Goal: Information Seeking & Learning: Learn about a topic

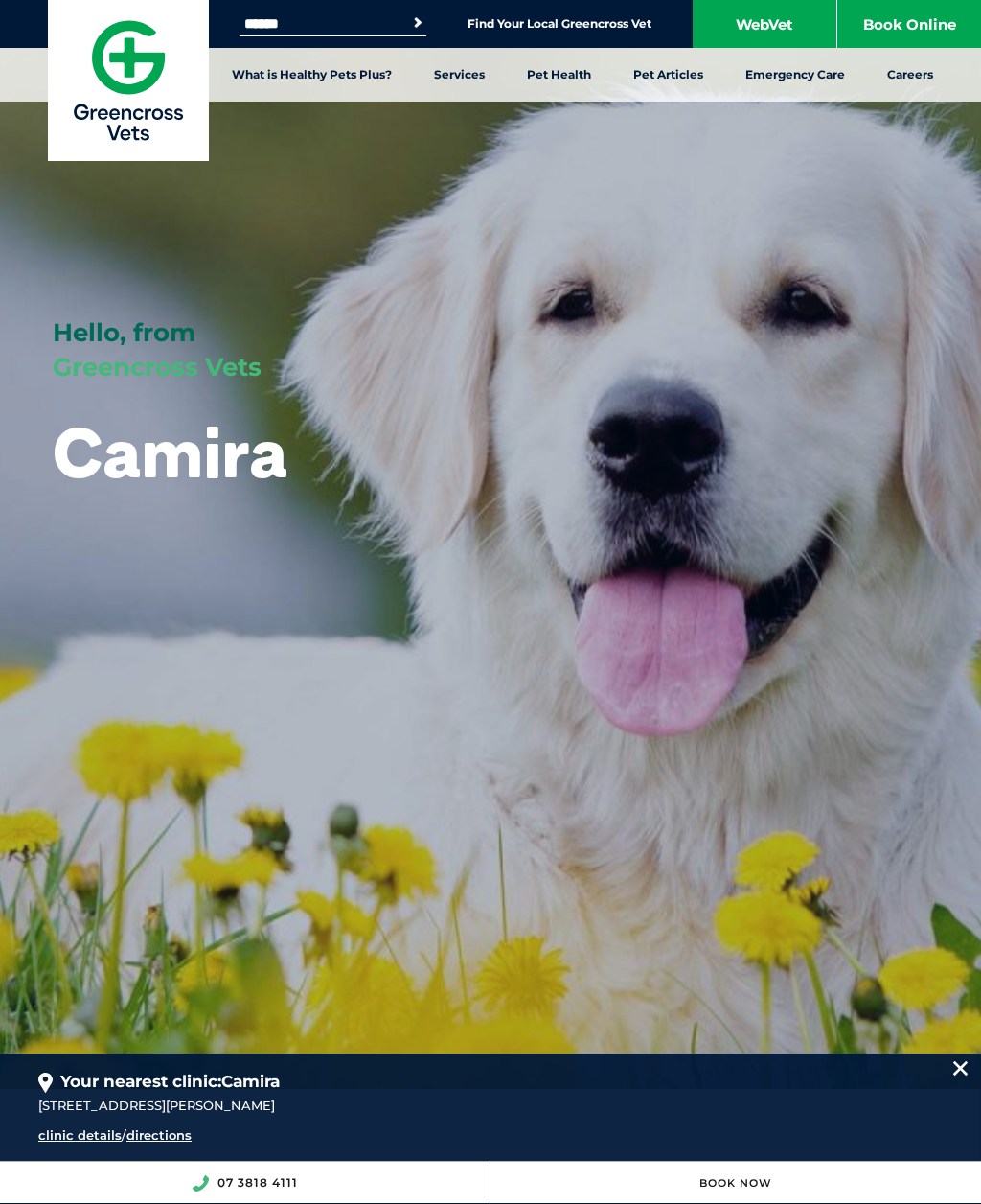
click at [100, 365] on link "Vaccinations" at bounding box center [69, 361] width 81 height 16
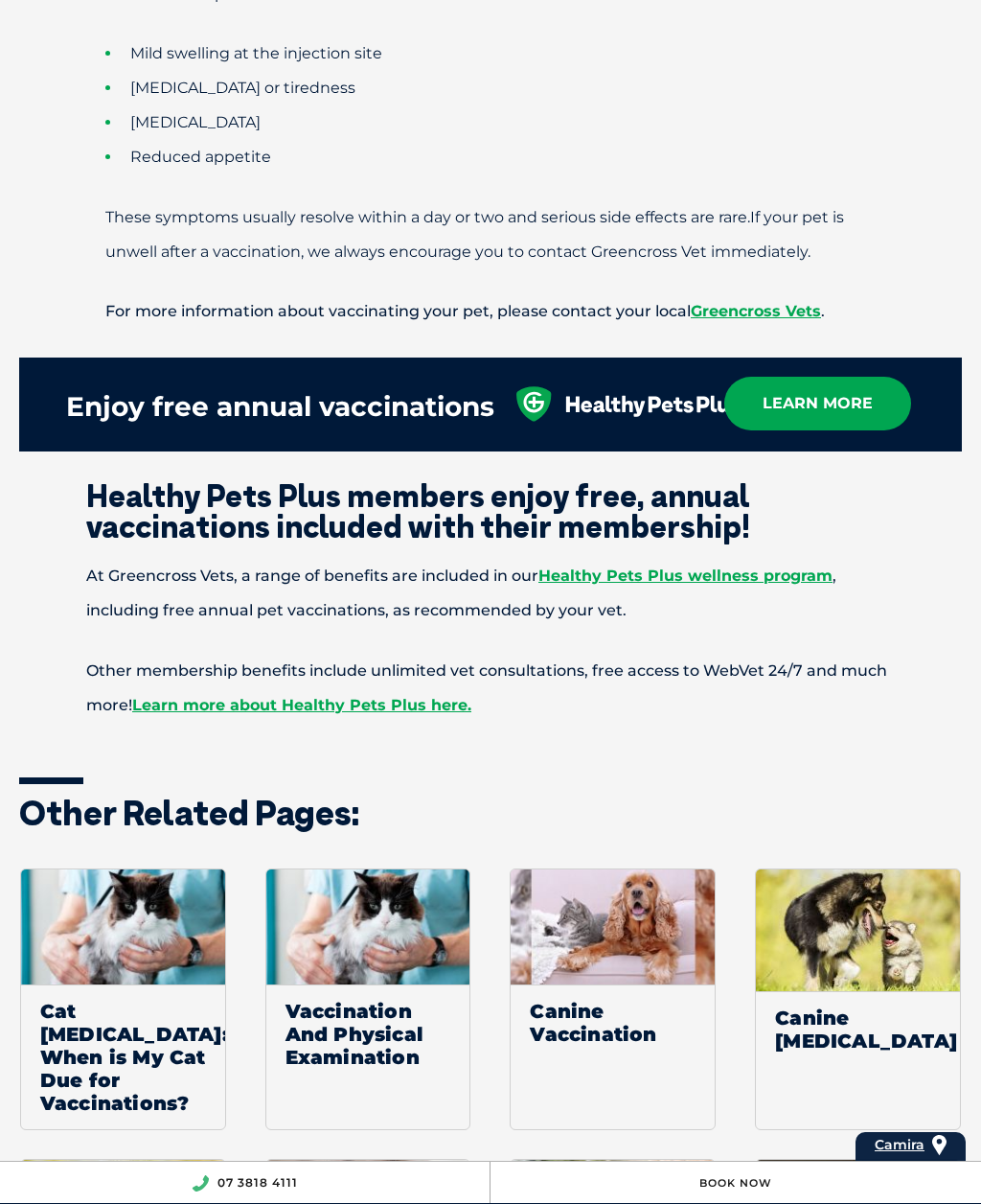
scroll to position [2528, 0]
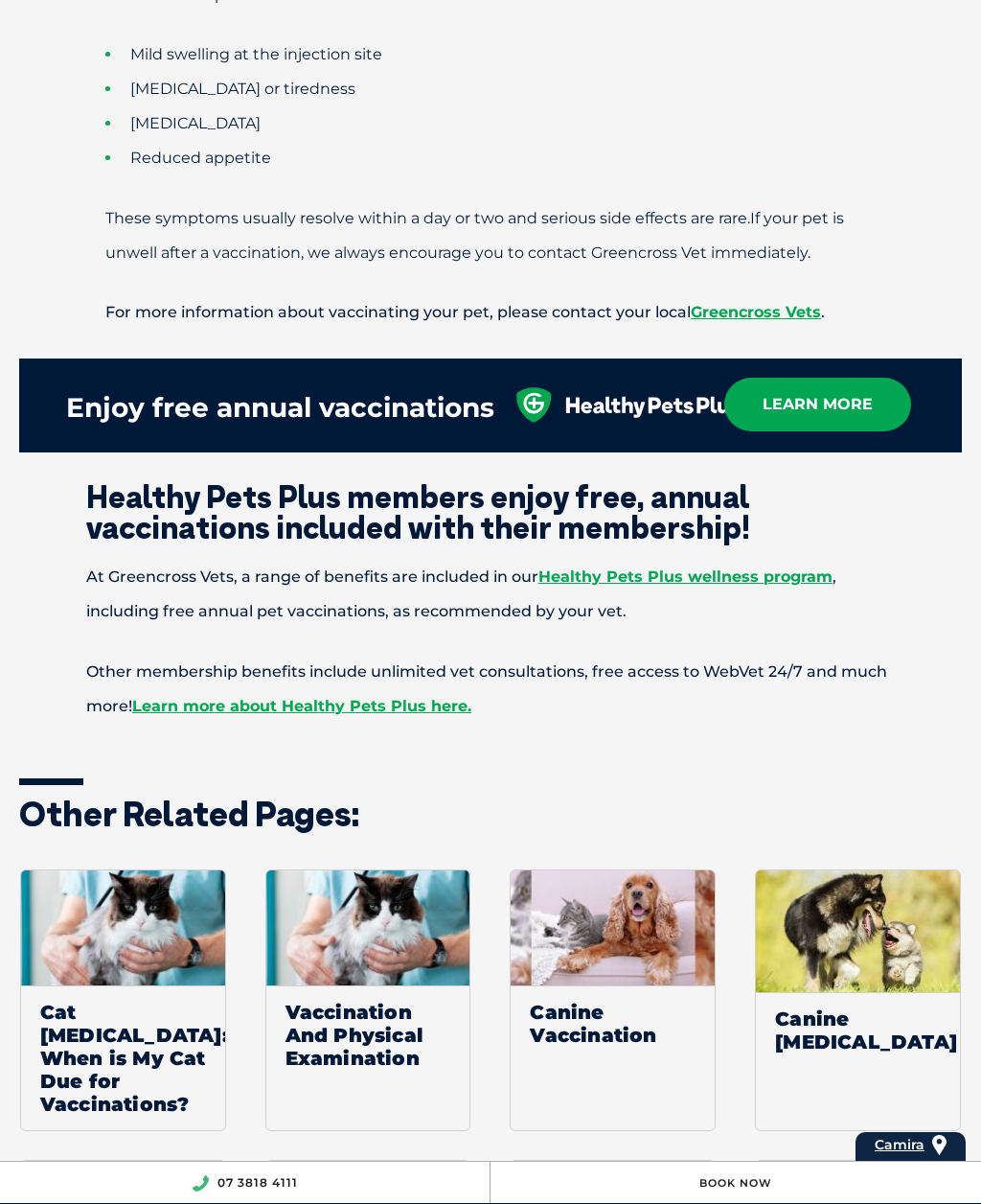
click at [426, 715] on link "Learn more about Healthy Pets Plus here." at bounding box center [301, 706] width 339 height 18
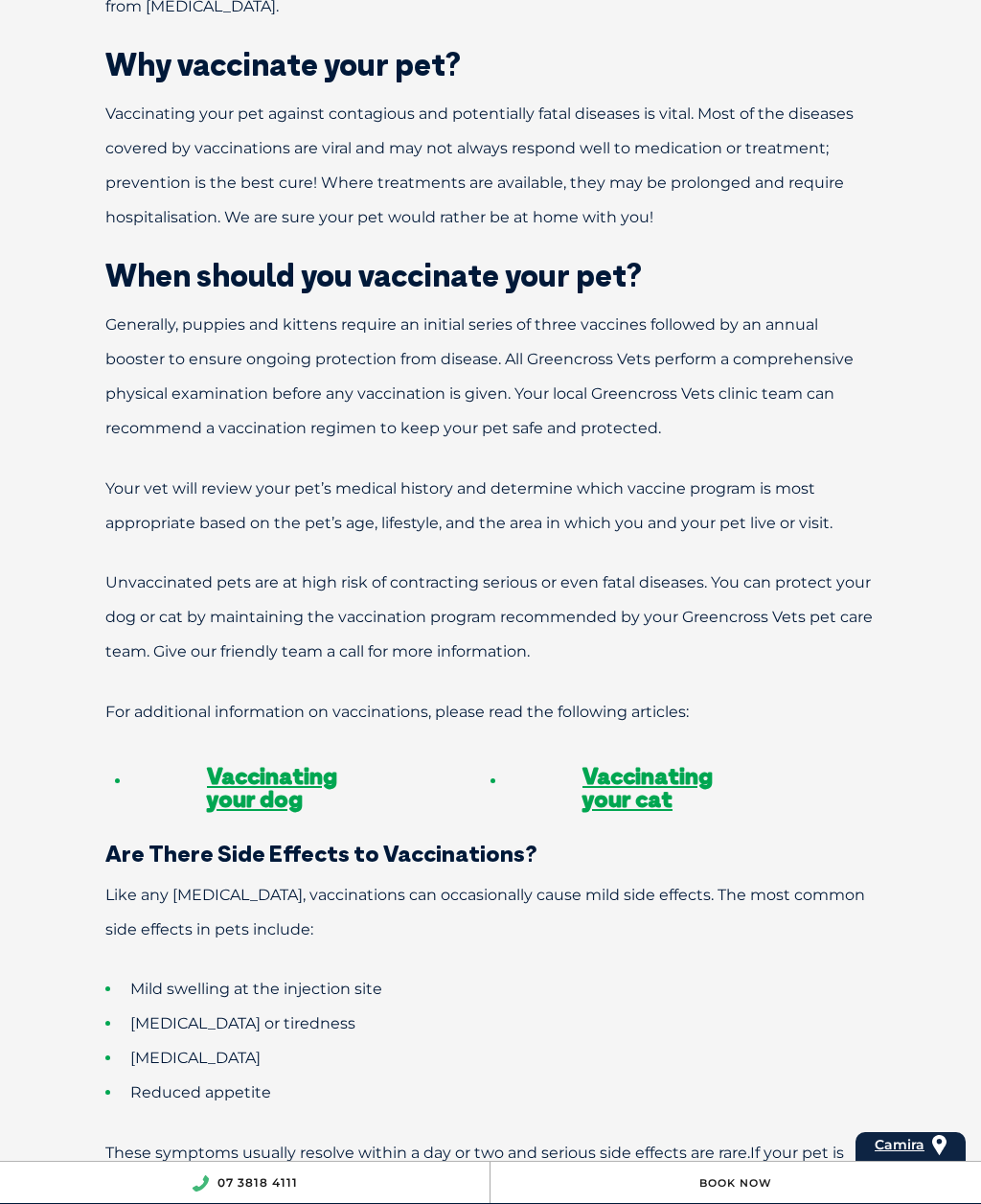
scroll to position [1596, 0]
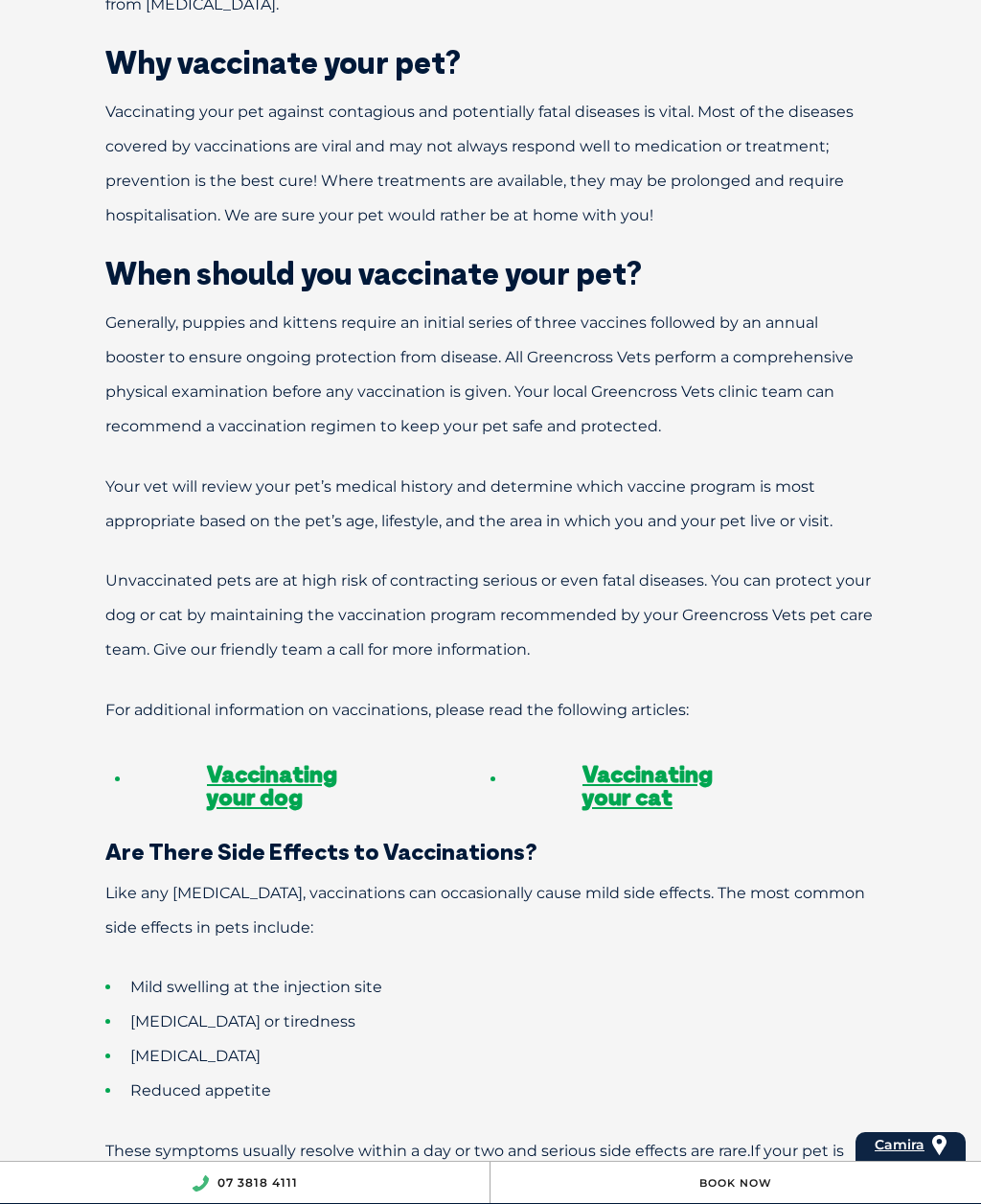
click at [253, 811] on link "Vaccinating your dog" at bounding box center [272, 785] width 130 height 52
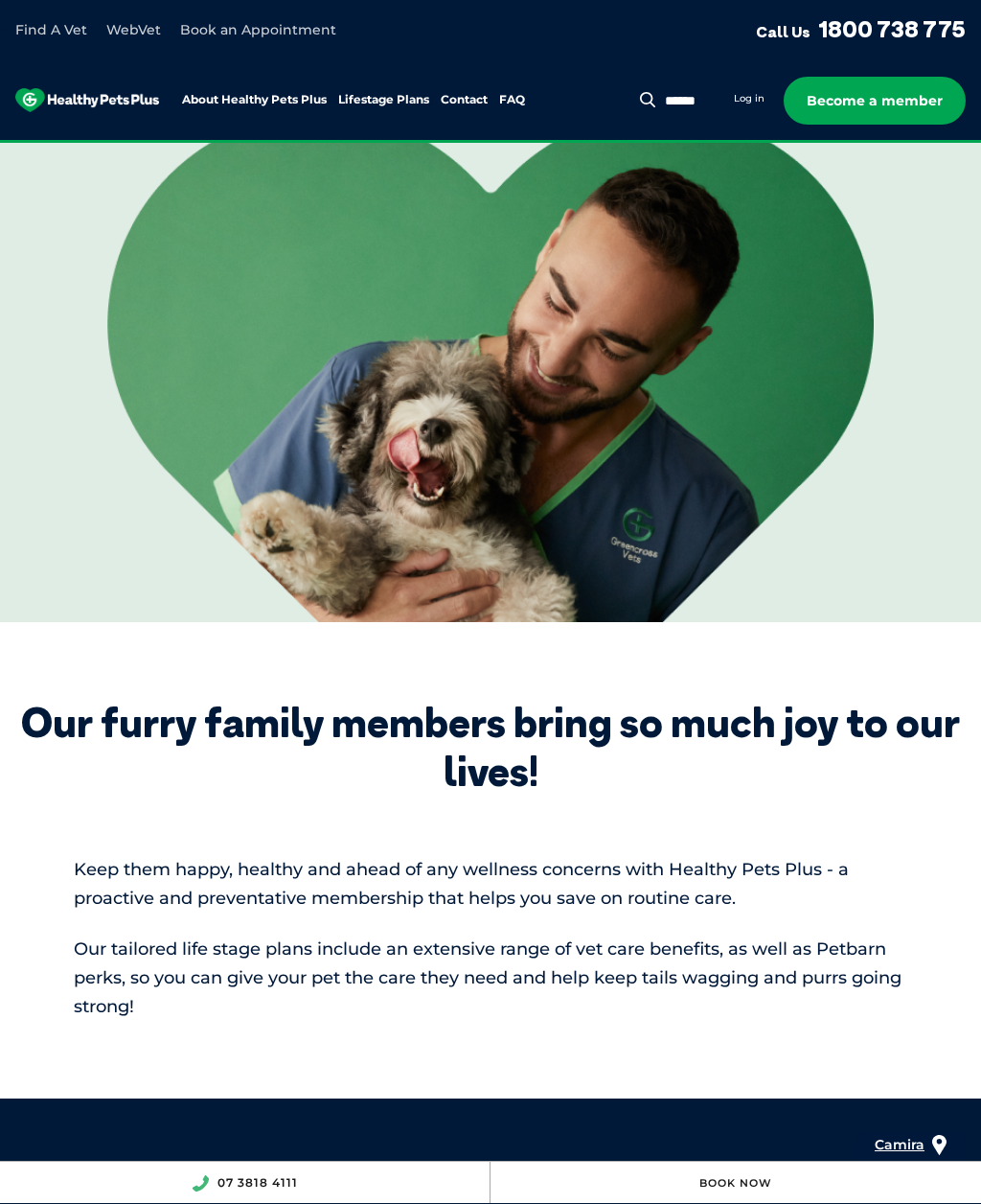
scroll to position [448, 0]
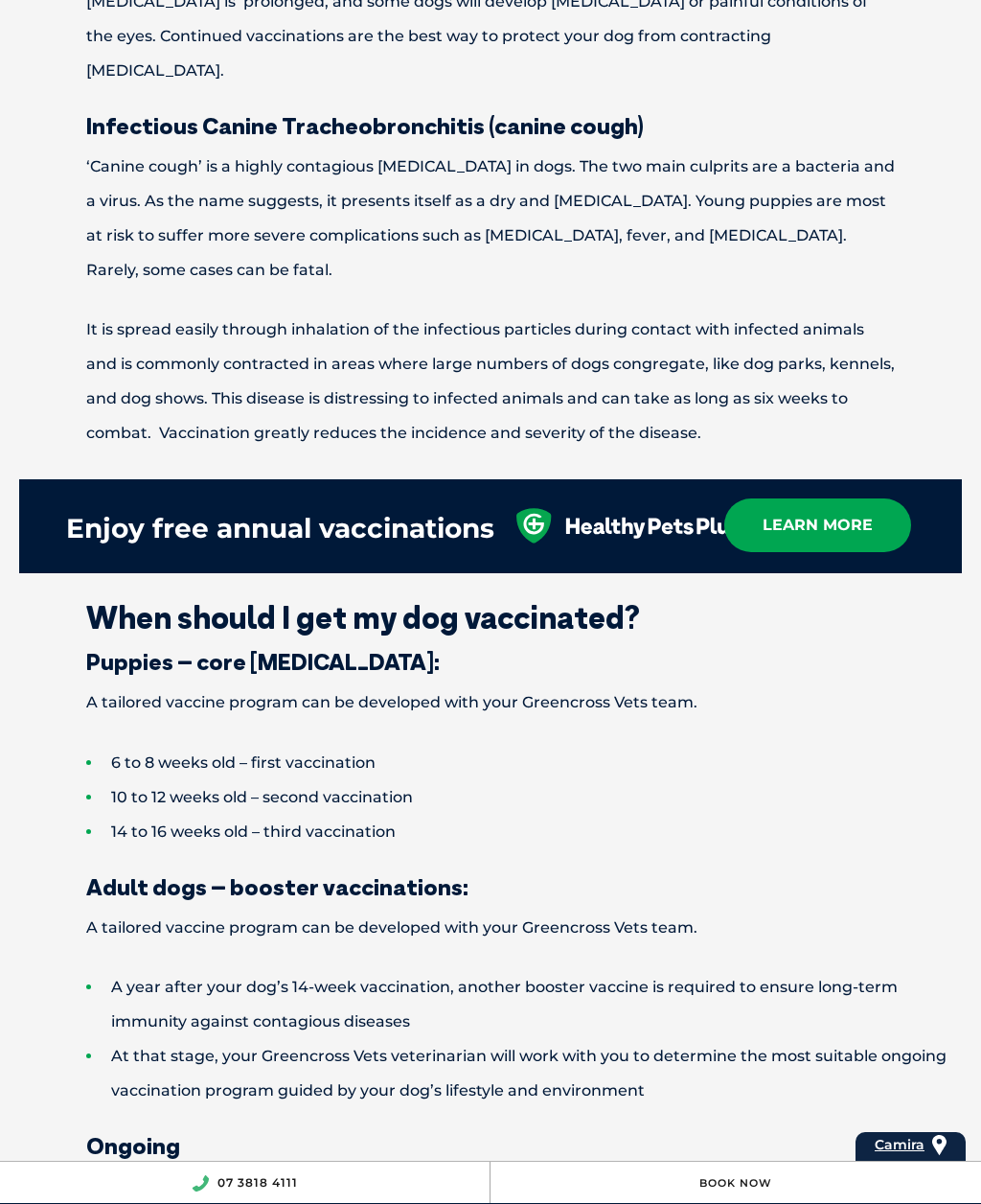
scroll to position [2541, 0]
